Goal: Information Seeking & Learning: Find specific page/section

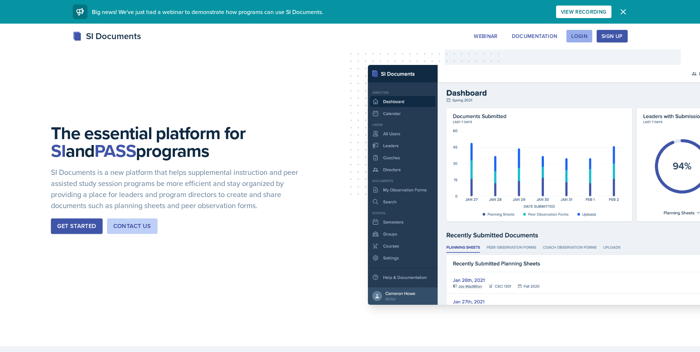
click at [580, 36] on div "Login" at bounding box center [579, 36] width 16 height 6
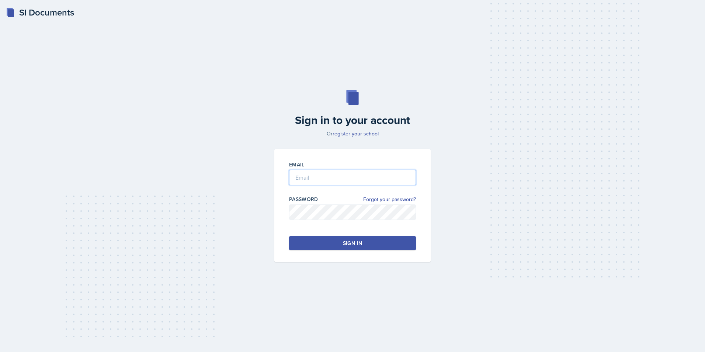
type input "[PERSON_NAME][EMAIL_ADDRESS][PERSON_NAME][DOMAIN_NAME]"
click at [342, 237] on button "Sign in" at bounding box center [352, 243] width 127 height 14
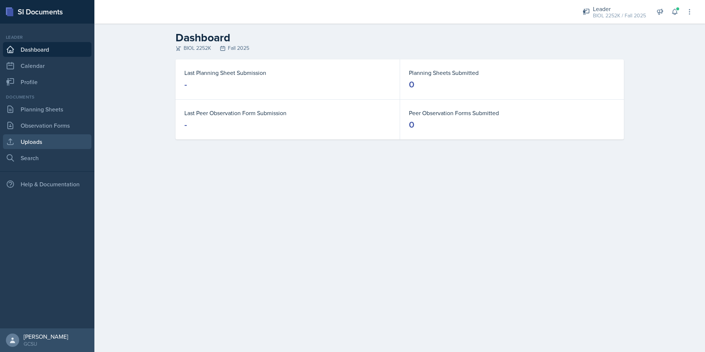
drag, startPoint x: 22, startPoint y: 143, endPoint x: 32, endPoint y: 139, distance: 10.2
click at [22, 143] on link "Uploads" at bounding box center [47, 141] width 89 height 15
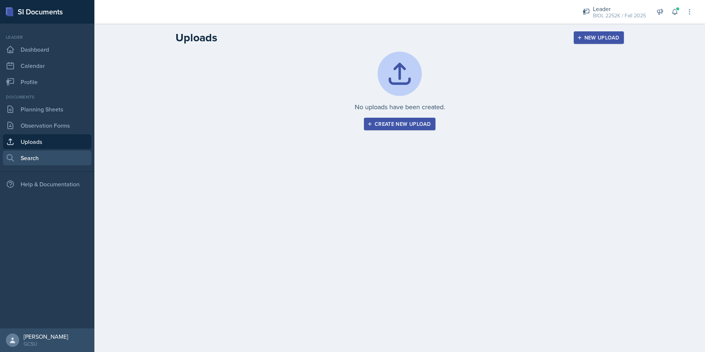
click at [21, 157] on link "Search" at bounding box center [47, 157] width 89 height 15
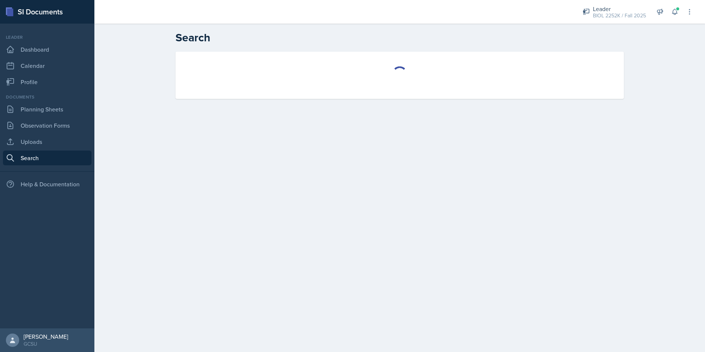
select select "all"
select select "1"
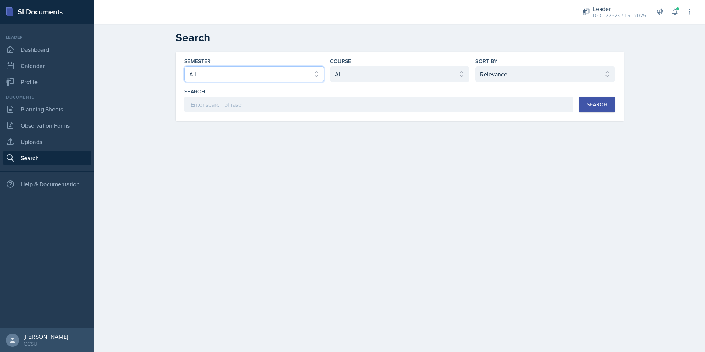
click at [240, 74] on select "Select semester All Fall 2025 Spring 2025 Fall 2024 Spring 2024 Fall 2023 Sprin…" at bounding box center [254, 73] width 140 height 15
click at [384, 70] on select "Select course All ACCT 3101 ACCT 3102 ASTR 1000 BIOL 1100 BIOL 1107 BIOL 1108 B…" at bounding box center [400, 73] width 140 height 15
select select "06a42934-aea8-4ddc-96e0-9f3b6242b8f8"
click at [330, 66] on select "Select course All ACCT 3101 ACCT 3102 ASTR 1000 BIOL 1100 BIOL 1107 BIOL 1108 B…" at bounding box center [400, 73] width 140 height 15
click at [593, 104] on div "Search" at bounding box center [597, 104] width 21 height 6
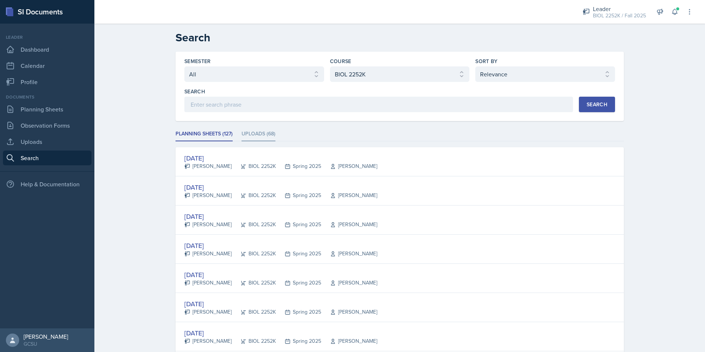
click at [253, 136] on li "Uploads (68)" at bounding box center [259, 134] width 34 height 14
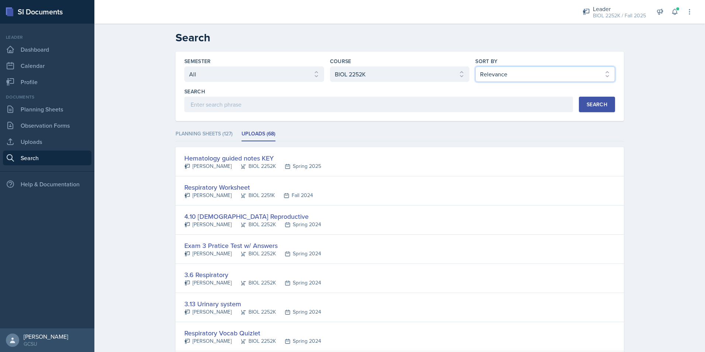
click at [562, 69] on select "Select sort by Relevance Document Date (Asc) Document Date (Desc)" at bounding box center [545, 73] width 140 height 15
click at [475, 66] on select "Select sort by Relevance Document Date (Asc) Document Date (Desc)" at bounding box center [545, 73] width 140 height 15
click at [590, 104] on div "Search" at bounding box center [597, 104] width 21 height 6
click at [513, 73] on select "Select sort by Relevance Document Date (Asc) Document Date (Desc)" at bounding box center [545, 73] width 140 height 15
select select "3"
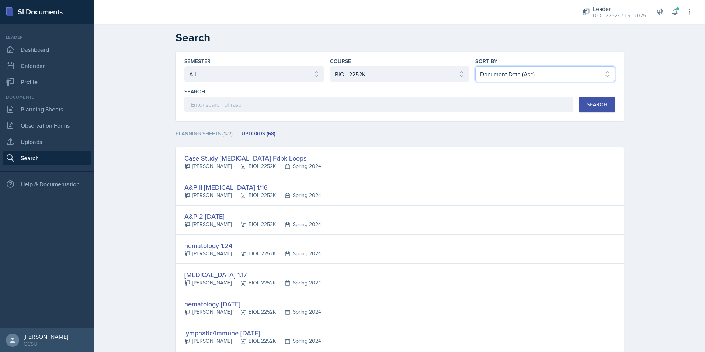
click at [475, 66] on select "Select sort by Relevance Document Date (Asc) Document Date (Desc)" at bounding box center [545, 73] width 140 height 15
click at [595, 103] on div "Search" at bounding box center [597, 104] width 21 height 6
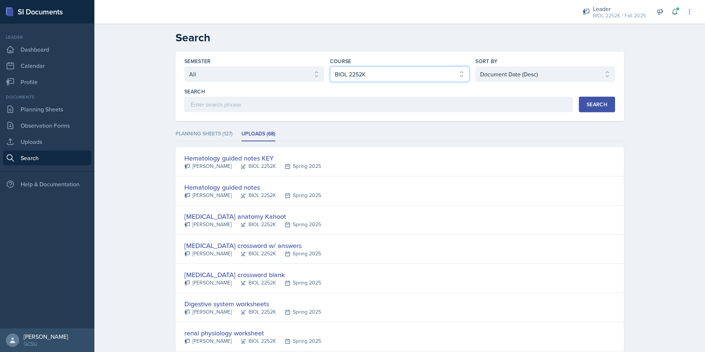
click at [378, 76] on select "Select course All ACCT 3101 ACCT 3102 ASTR 1000 BIOL 1100 BIOL 1107 BIOL 1108 B…" at bounding box center [400, 73] width 140 height 15
click at [330, 66] on select "Select course All ACCT 3101 ACCT 3102 ASTR 1000 BIOL 1100 BIOL 1107 BIOL 1108 B…" at bounding box center [400, 73] width 140 height 15
click at [593, 99] on button "Search" at bounding box center [597, 104] width 36 height 15
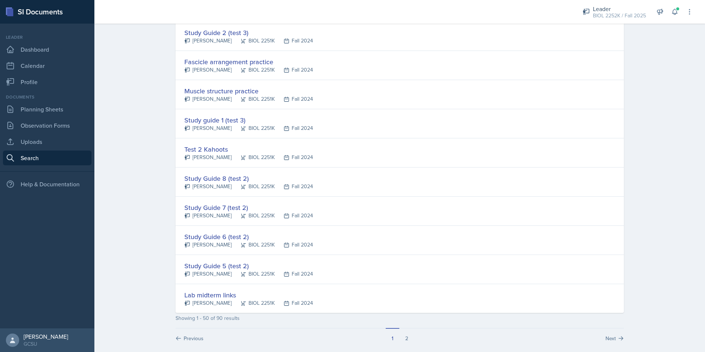
scroll to position [1298, 0]
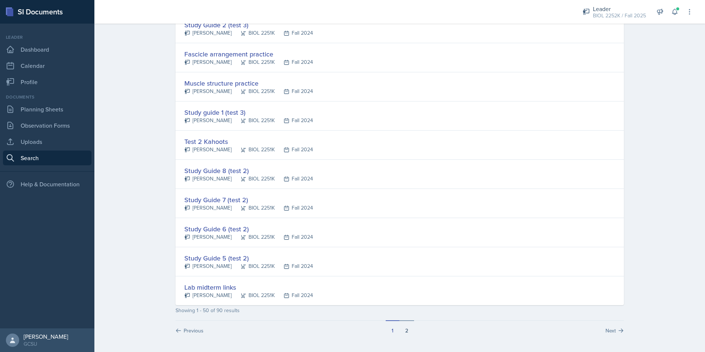
click at [404, 327] on button "2" at bounding box center [406, 327] width 15 height 14
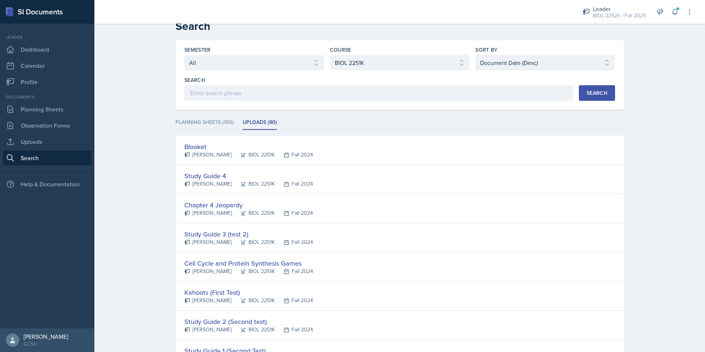
scroll to position [0, 0]
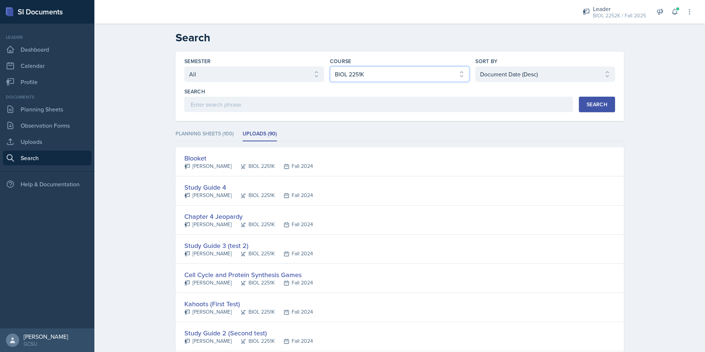
click at [364, 74] on select "Select course All ACCT 3101 ACCT 3102 ASTR 1000 BIOL 1100 BIOL 1107 BIOL 1108 B…" at bounding box center [400, 73] width 140 height 15
select select "06a42934-aea8-4ddc-96e0-9f3b6242b8f8"
click at [330, 66] on select "Select course All ACCT 3101 ACCT 3102 ASTR 1000 BIOL 1100 BIOL 1107 BIOL 1108 B…" at bounding box center [400, 73] width 140 height 15
click at [267, 79] on select "Select semester All Fall 2025 Spring 2025 Fall 2024 Spring 2024 Fall 2023 Sprin…" at bounding box center [254, 73] width 140 height 15
select select "838c426c-7ba8-4b05-94c8-22f19dd4c5cc"
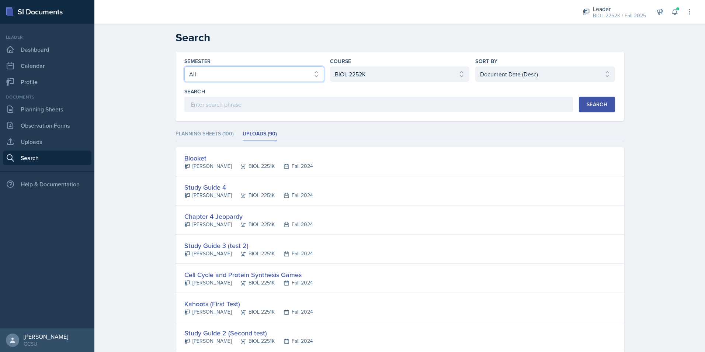
click at [184, 66] on select "Select semester All Fall 2025 Spring 2025 Fall 2024 Spring 2024 Fall 2023 Sprin…" at bounding box center [254, 73] width 140 height 15
click at [603, 99] on button "Search" at bounding box center [597, 104] width 36 height 15
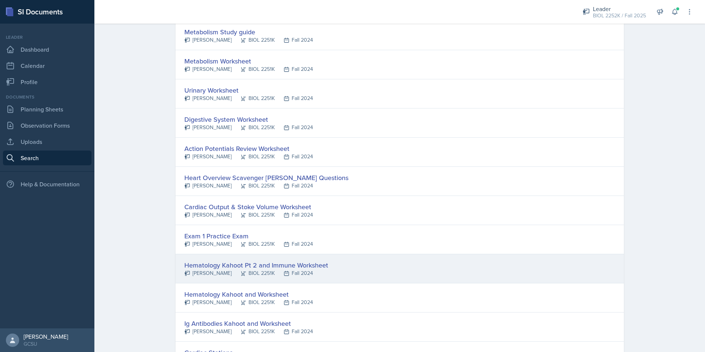
scroll to position [314, 0]
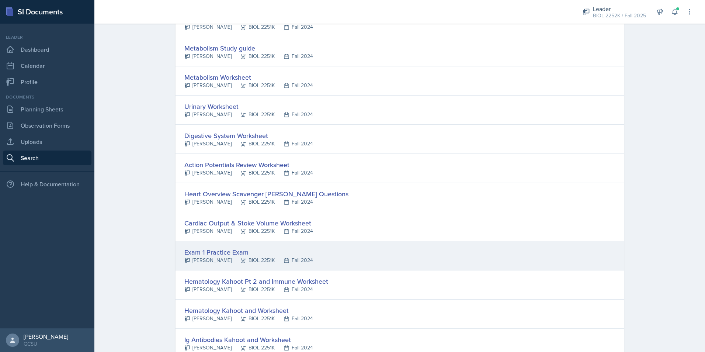
click at [253, 258] on div "BIOL 2251K" at bounding box center [253, 260] width 43 height 8
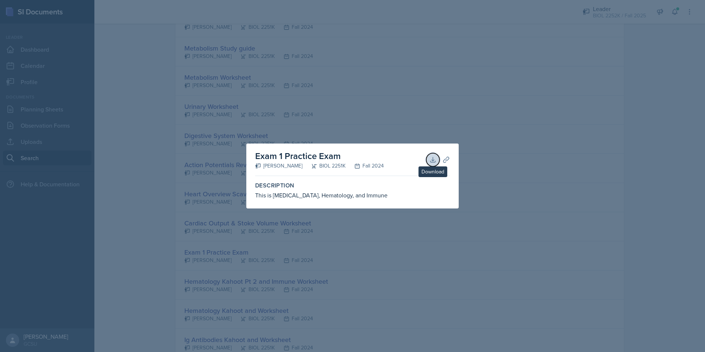
click at [433, 157] on icon at bounding box center [432, 159] width 7 height 7
click at [478, 118] on div at bounding box center [352, 176] width 705 height 352
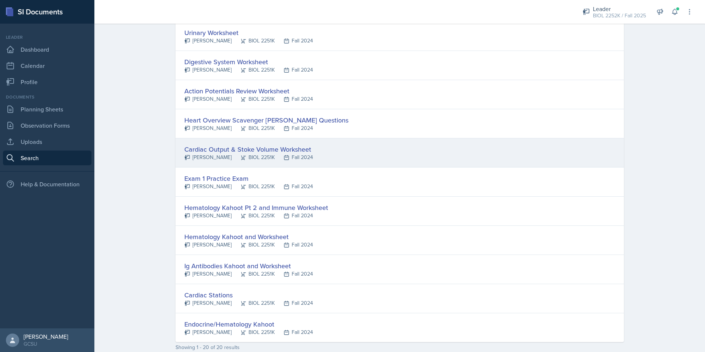
scroll to position [424, 0]
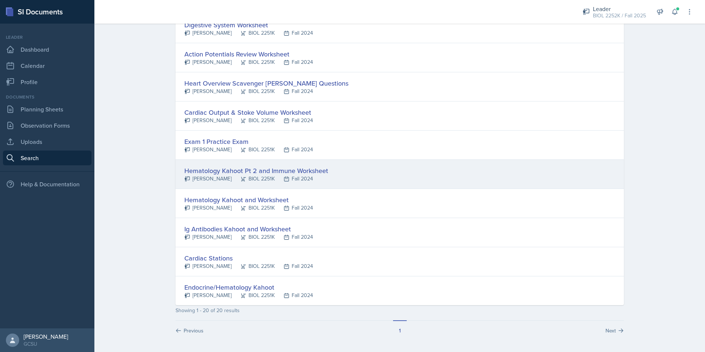
click at [287, 177] on div "Fall 2024" at bounding box center [294, 179] width 38 height 8
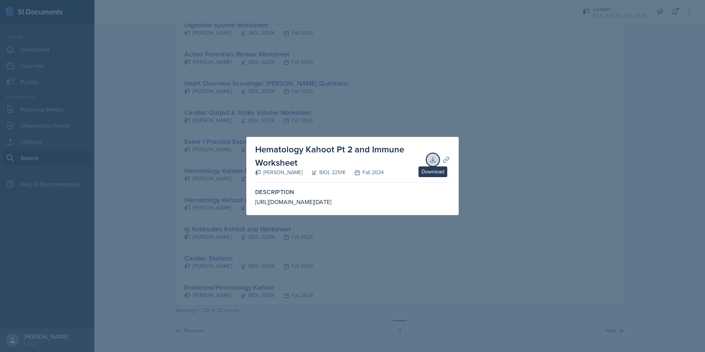
click at [437, 153] on button "Download" at bounding box center [432, 159] width 13 height 13
click at [472, 146] on div at bounding box center [352, 176] width 705 height 352
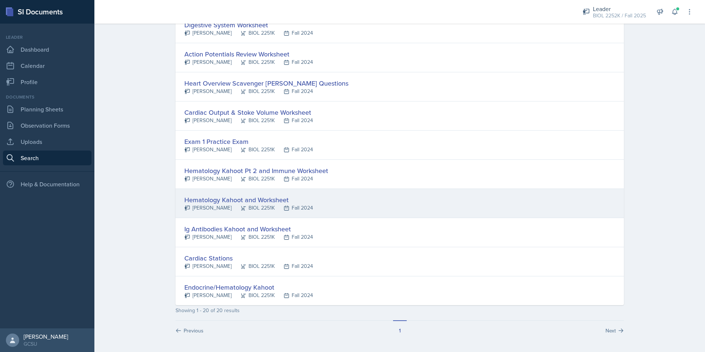
click at [287, 206] on div "Fall 2024" at bounding box center [294, 208] width 38 height 8
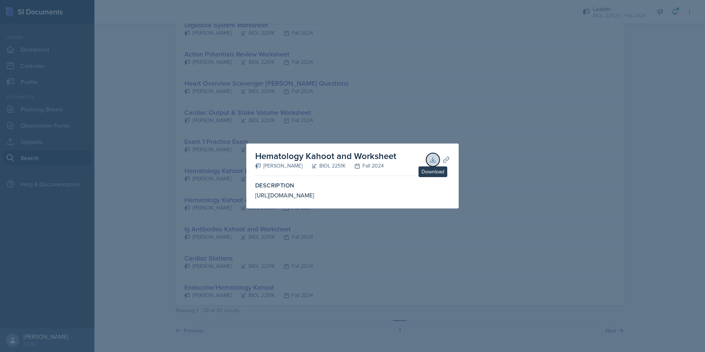
click at [432, 157] on icon at bounding box center [432, 159] width 5 height 5
click at [478, 145] on div at bounding box center [352, 176] width 705 height 352
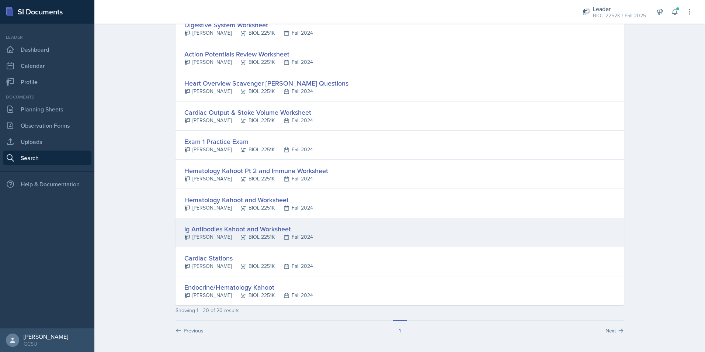
click at [215, 230] on div "Ig Antibodies Kahoot and Worksheet" at bounding box center [248, 229] width 129 height 10
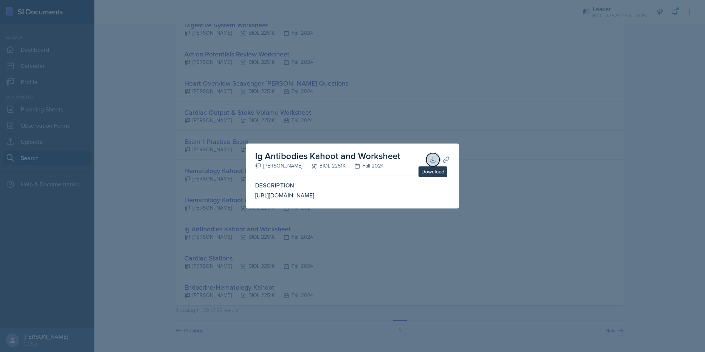
click at [433, 156] on icon at bounding box center [432, 159] width 7 height 7
click at [449, 118] on div at bounding box center [352, 176] width 705 height 352
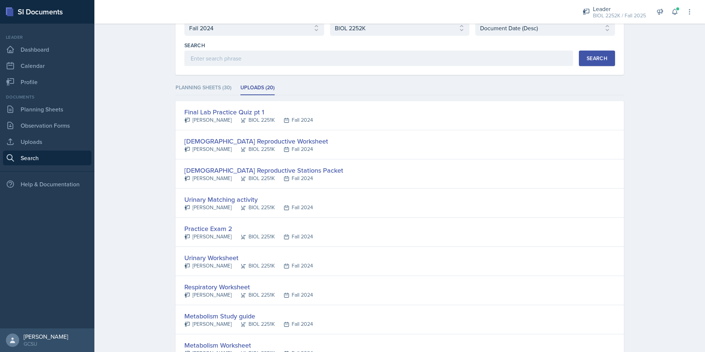
scroll to position [0, 0]
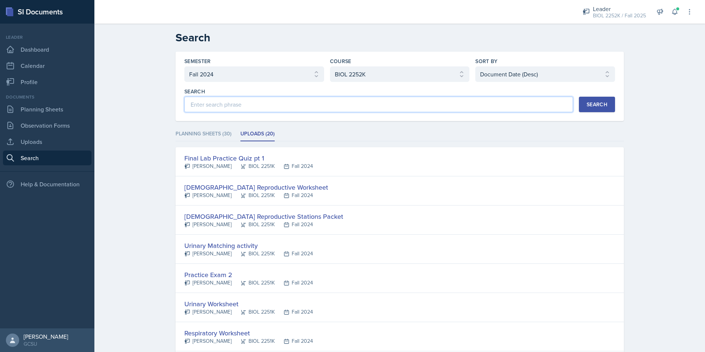
click at [226, 103] on input at bounding box center [378, 104] width 389 height 15
type input "endo"
click at [199, 133] on li "Planning Sheets (30)" at bounding box center [204, 134] width 56 height 14
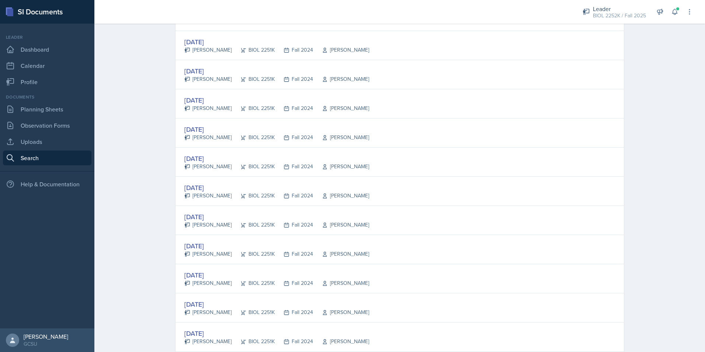
scroll to position [716, 0]
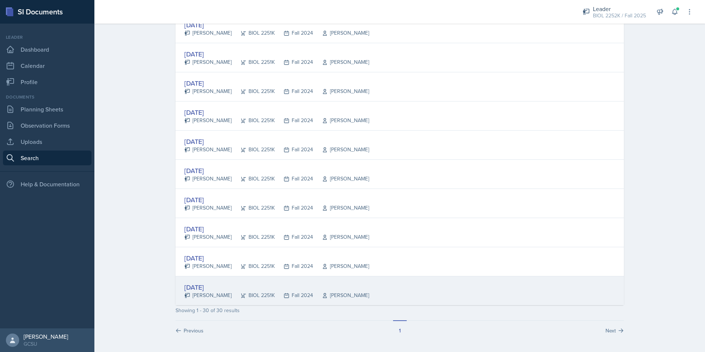
click at [258, 289] on div "[DATE]" at bounding box center [276, 287] width 185 height 10
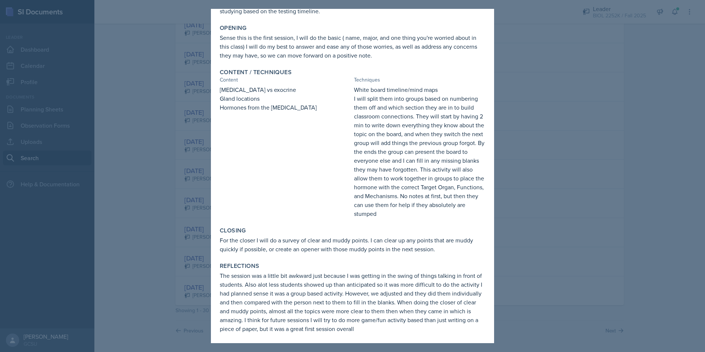
scroll to position [113, 0]
click at [587, 250] on div at bounding box center [352, 176] width 705 height 352
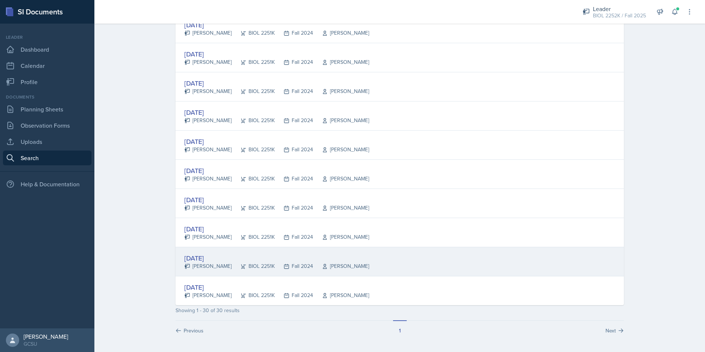
click at [202, 261] on div "[DATE]" at bounding box center [276, 258] width 185 height 10
click at [0, 0] on div at bounding box center [0, 0] width 0 height 0
click at [202, 261] on div "[DATE]" at bounding box center [276, 258] width 185 height 10
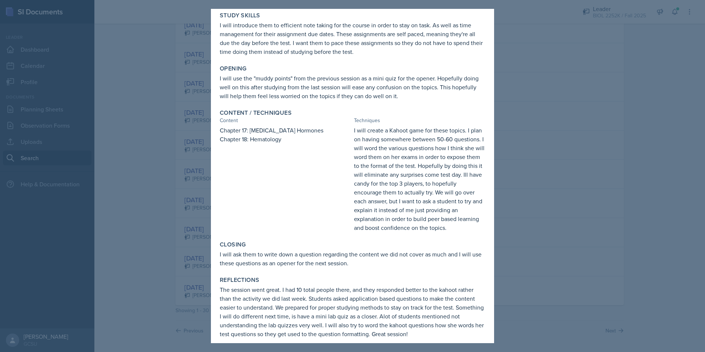
scroll to position [96, 0]
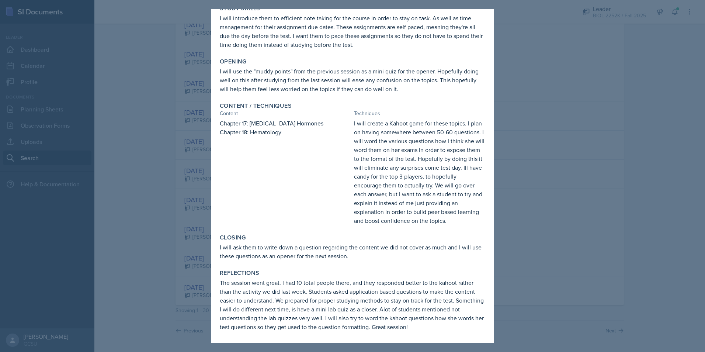
click at [594, 165] on div at bounding box center [352, 176] width 705 height 352
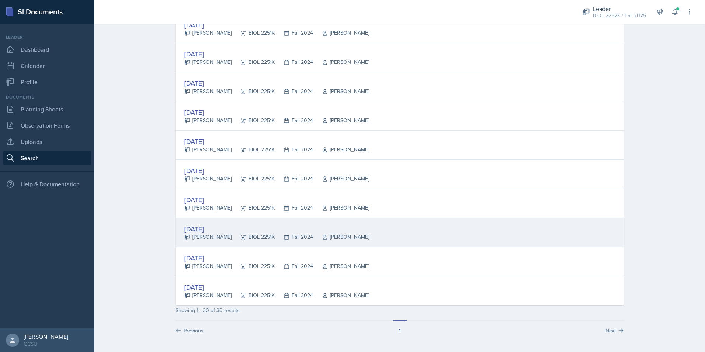
click at [256, 240] on div "BIOL 2251K" at bounding box center [253, 237] width 43 height 8
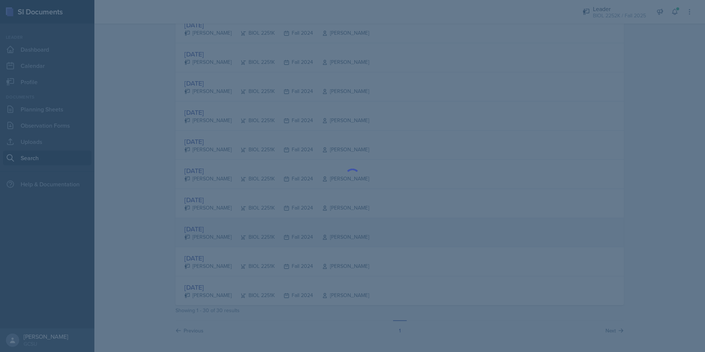
click at [256, 240] on div at bounding box center [352, 176] width 705 height 352
